Goal: Information Seeking & Learning: Learn about a topic

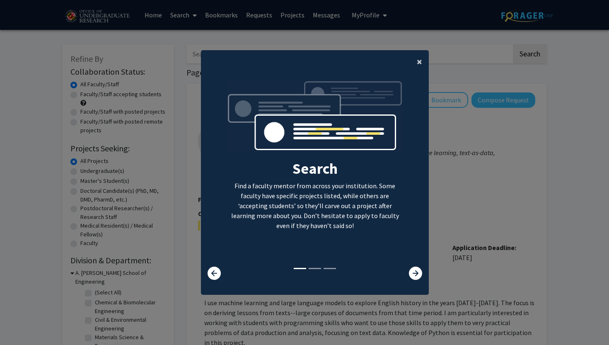
click at [422, 60] on button "×" at bounding box center [419, 61] width 19 height 23
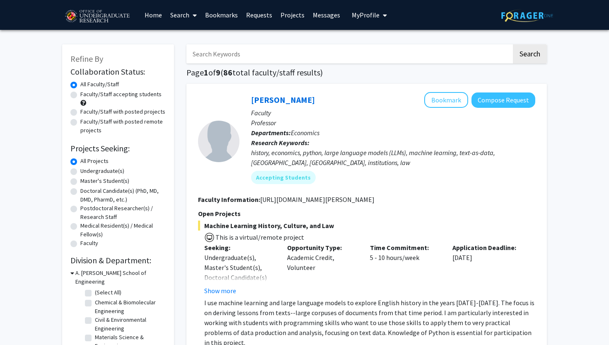
click at [80, 173] on label "Undergraduate(s)" at bounding box center [102, 171] width 44 height 9
click at [80, 172] on input "Undergraduate(s)" at bounding box center [82, 169] width 5 height 5
radio input "true"
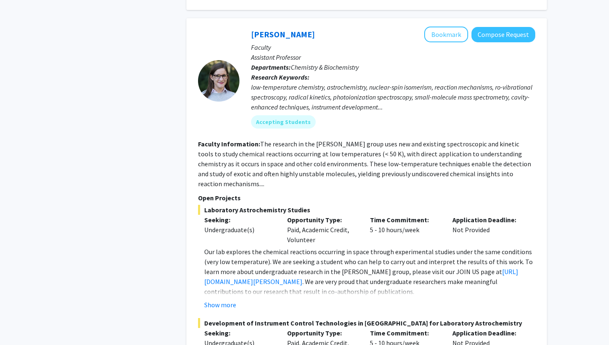
scroll to position [756, 0]
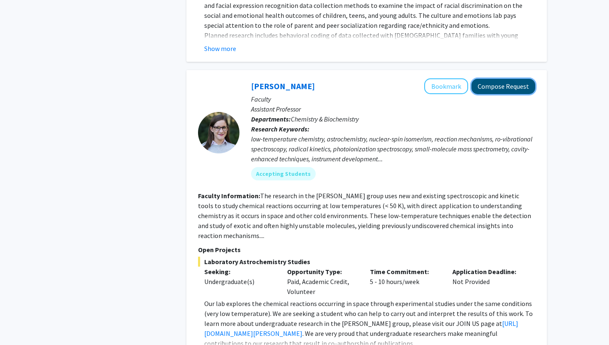
click at [505, 79] on button "Compose Request" at bounding box center [503, 86] width 64 height 15
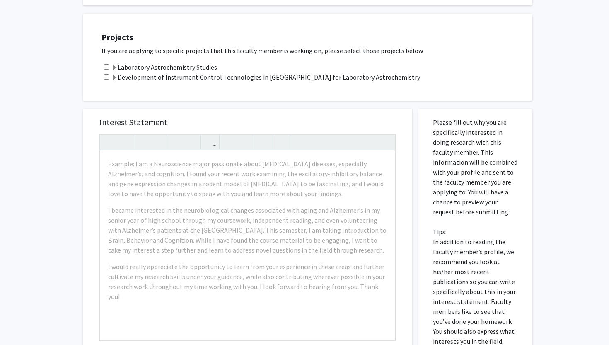
scroll to position [195, 0]
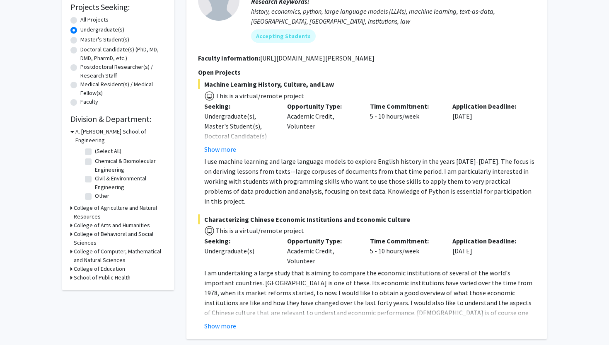
scroll to position [143, 0]
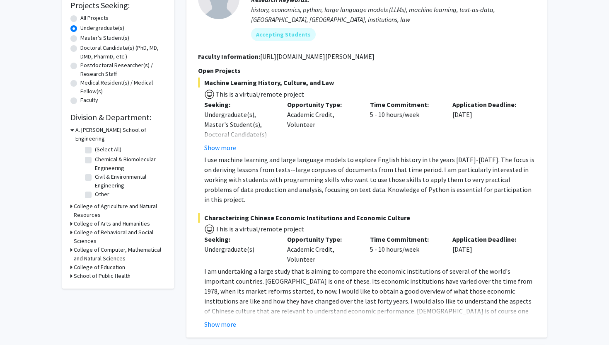
click at [111, 245] on h3 "College of Computer, Mathematical and Natural Sciences" at bounding box center [120, 253] width 92 height 17
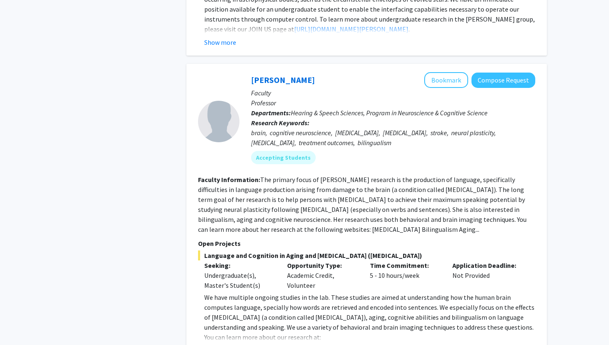
scroll to position [1184, 0]
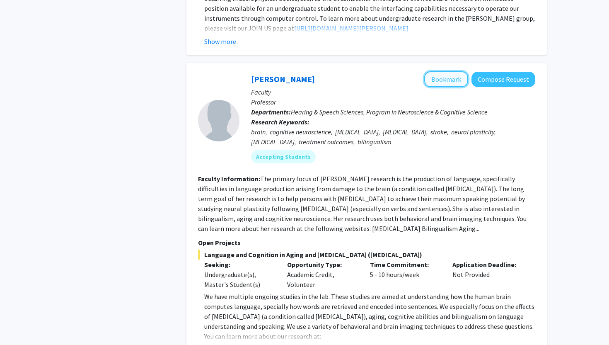
click at [452, 71] on button "Bookmark" at bounding box center [446, 79] width 44 height 16
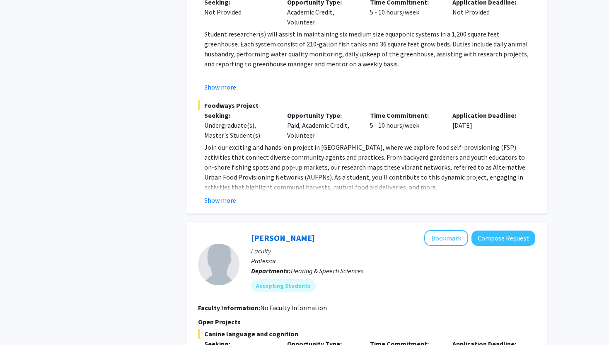
scroll to position [2275, 0]
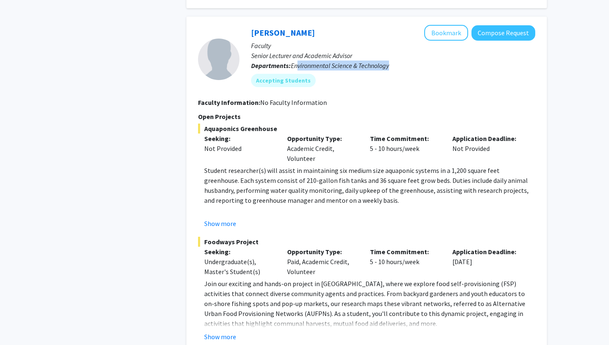
drag, startPoint x: 297, startPoint y: 36, endPoint x: 394, endPoint y: 40, distance: 97.0
click at [394, 60] on p "Departments: Environmental Science & Technology" at bounding box center [393, 65] width 284 height 10
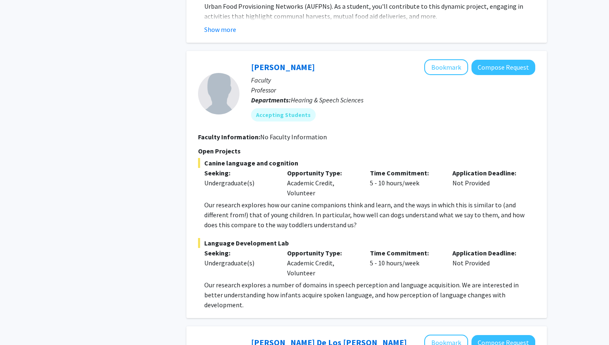
scroll to position [2579, 0]
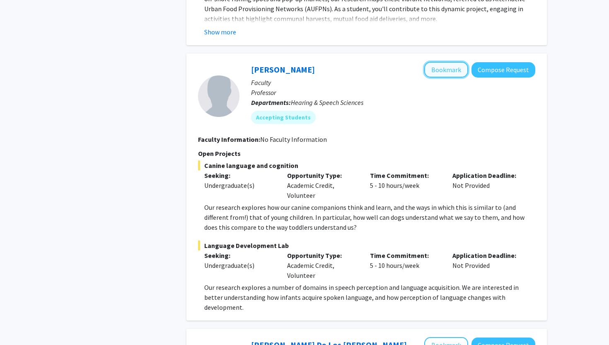
click at [438, 62] on button "Bookmark" at bounding box center [446, 70] width 44 height 16
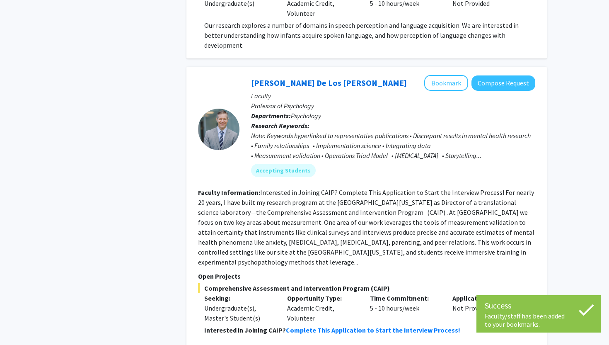
scroll to position [2842, 0]
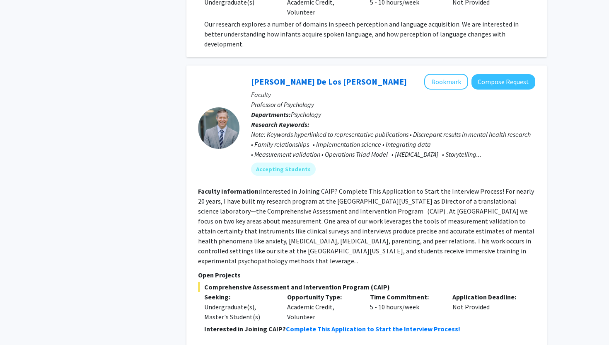
click at [227, 107] on div at bounding box center [218, 127] width 41 height 41
click at [218, 107] on div at bounding box center [218, 127] width 41 height 41
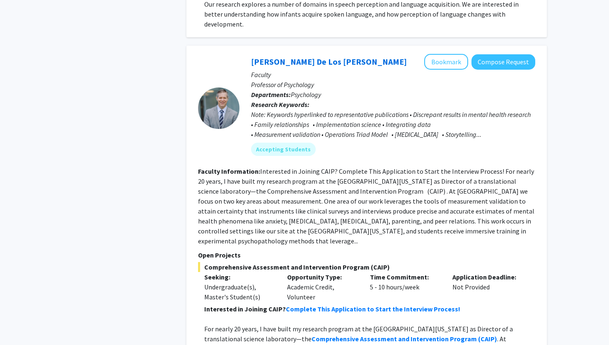
scroll to position [2859, 0]
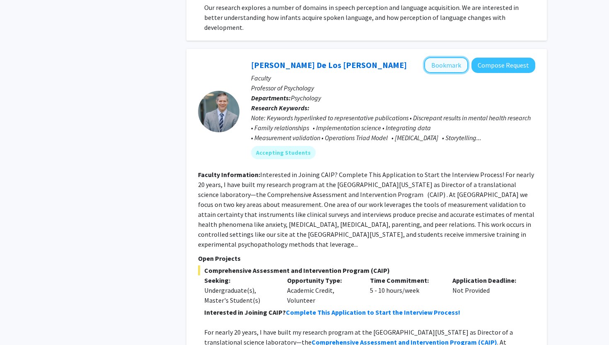
click at [449, 57] on button "Bookmark" at bounding box center [446, 65] width 44 height 16
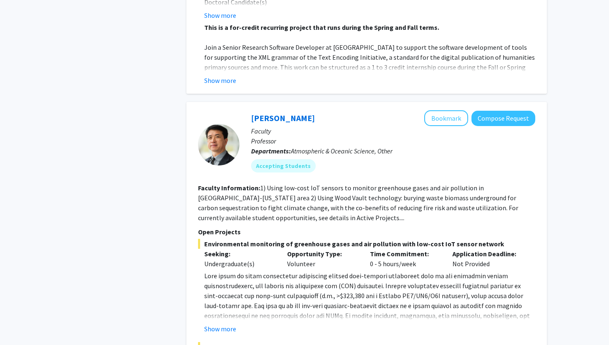
scroll to position [3870, 0]
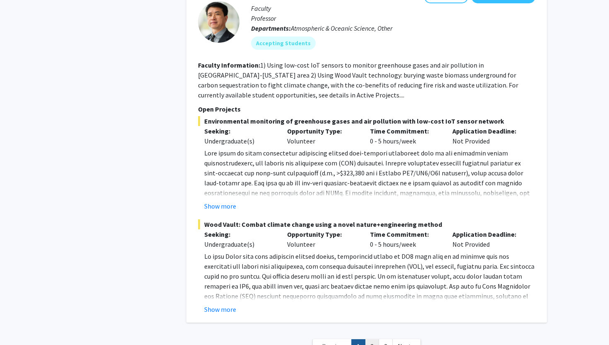
click at [368, 339] on link "2" at bounding box center [372, 346] width 14 height 14
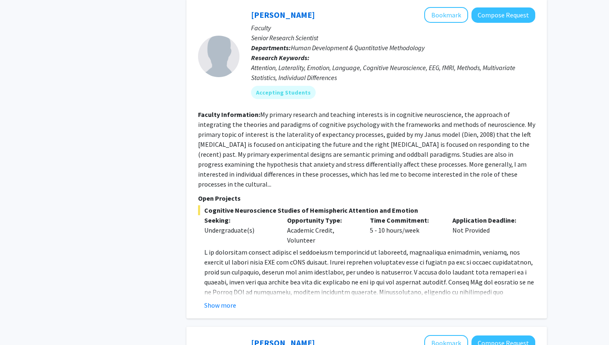
scroll to position [550, 0]
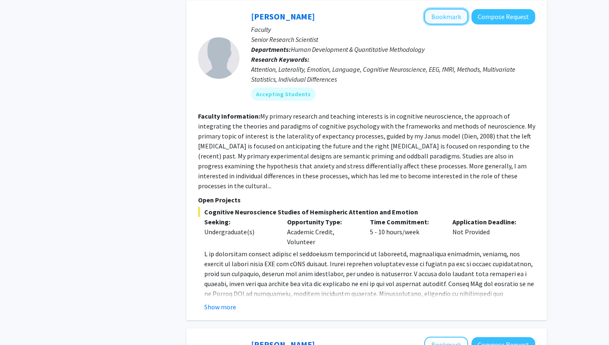
click at [451, 9] on button "Bookmark" at bounding box center [446, 17] width 44 height 16
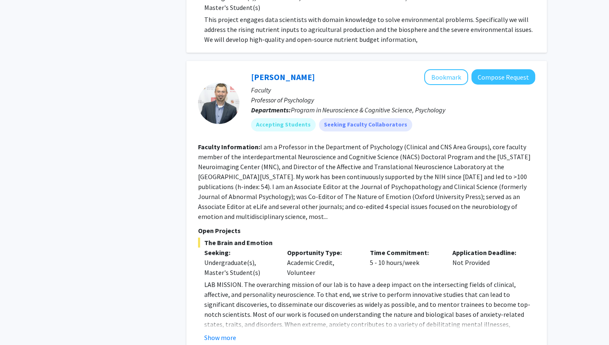
scroll to position [2478, 0]
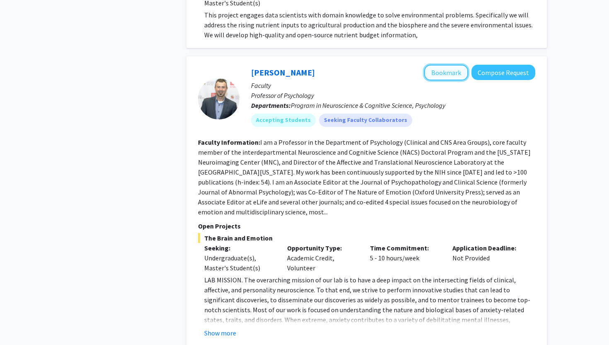
click at [453, 65] on button "Bookmark" at bounding box center [446, 73] width 44 height 16
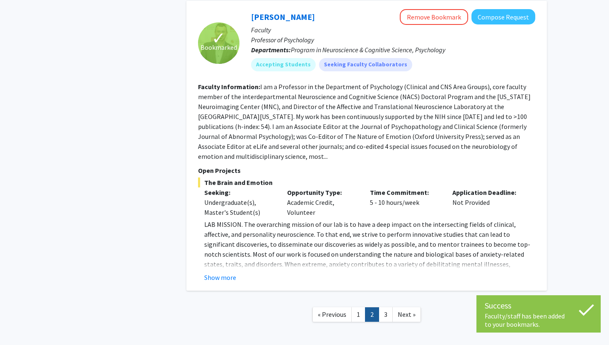
scroll to position [2551, 0]
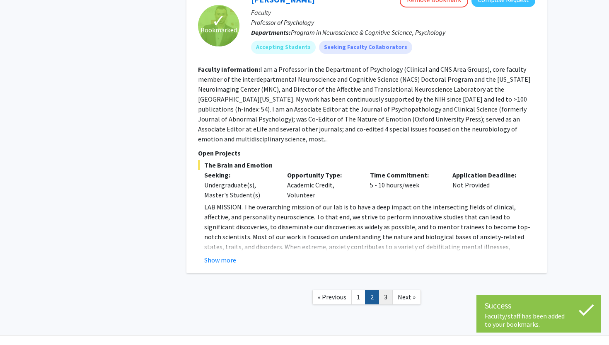
click at [387, 290] on link "3" at bounding box center [386, 297] width 14 height 14
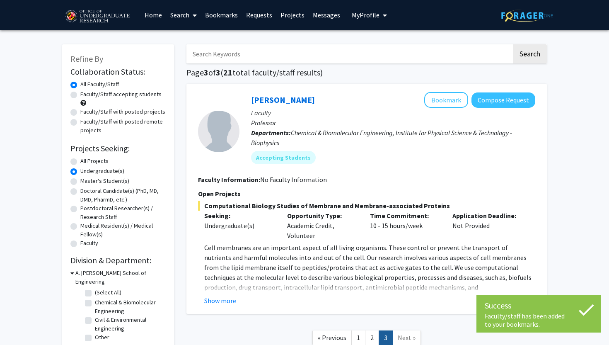
click at [435, 185] on fg-search-faculty "[PERSON_NAME] Bookmark Compose Request Faculty Professor Departments: Chemical …" at bounding box center [366, 198] width 337 height 213
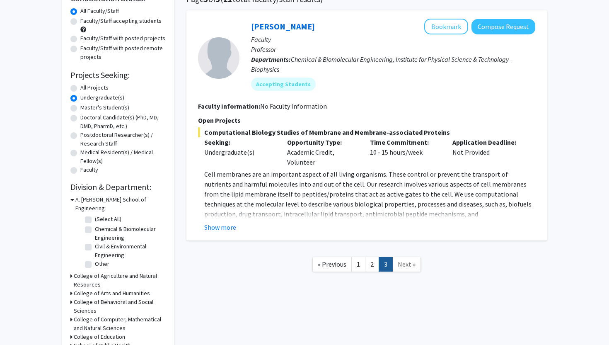
scroll to position [72, 0]
click at [354, 262] on link "1" at bounding box center [358, 265] width 14 height 14
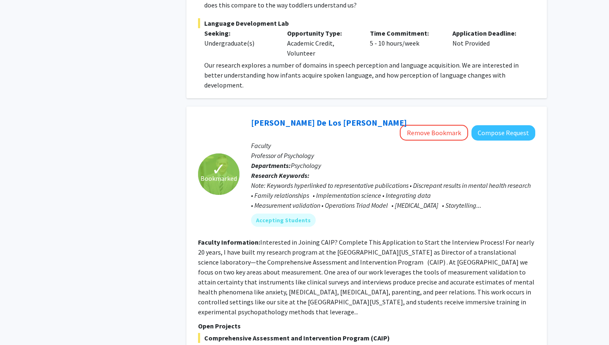
scroll to position [2810, 0]
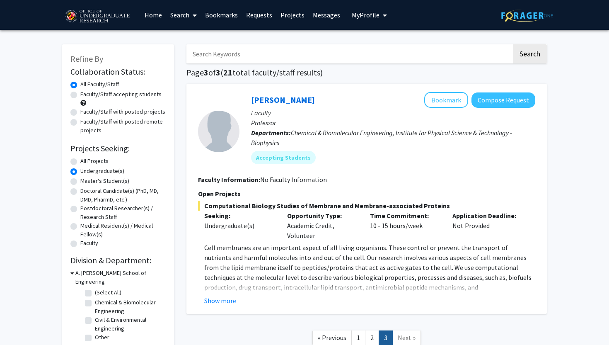
scroll to position [2, 0]
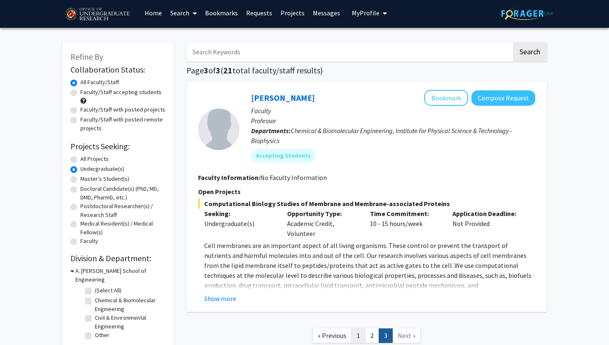
click at [358, 337] on link "1" at bounding box center [358, 335] width 14 height 14
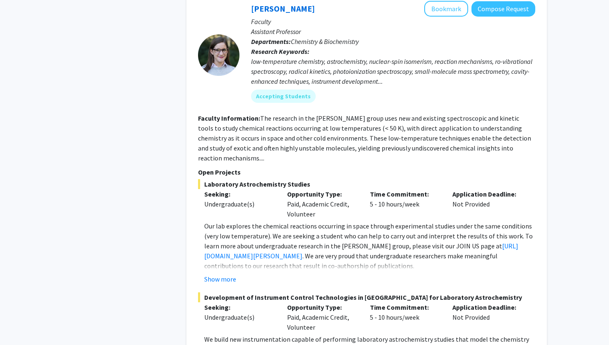
scroll to position [827, 0]
